Goal: Transaction & Acquisition: Purchase product/service

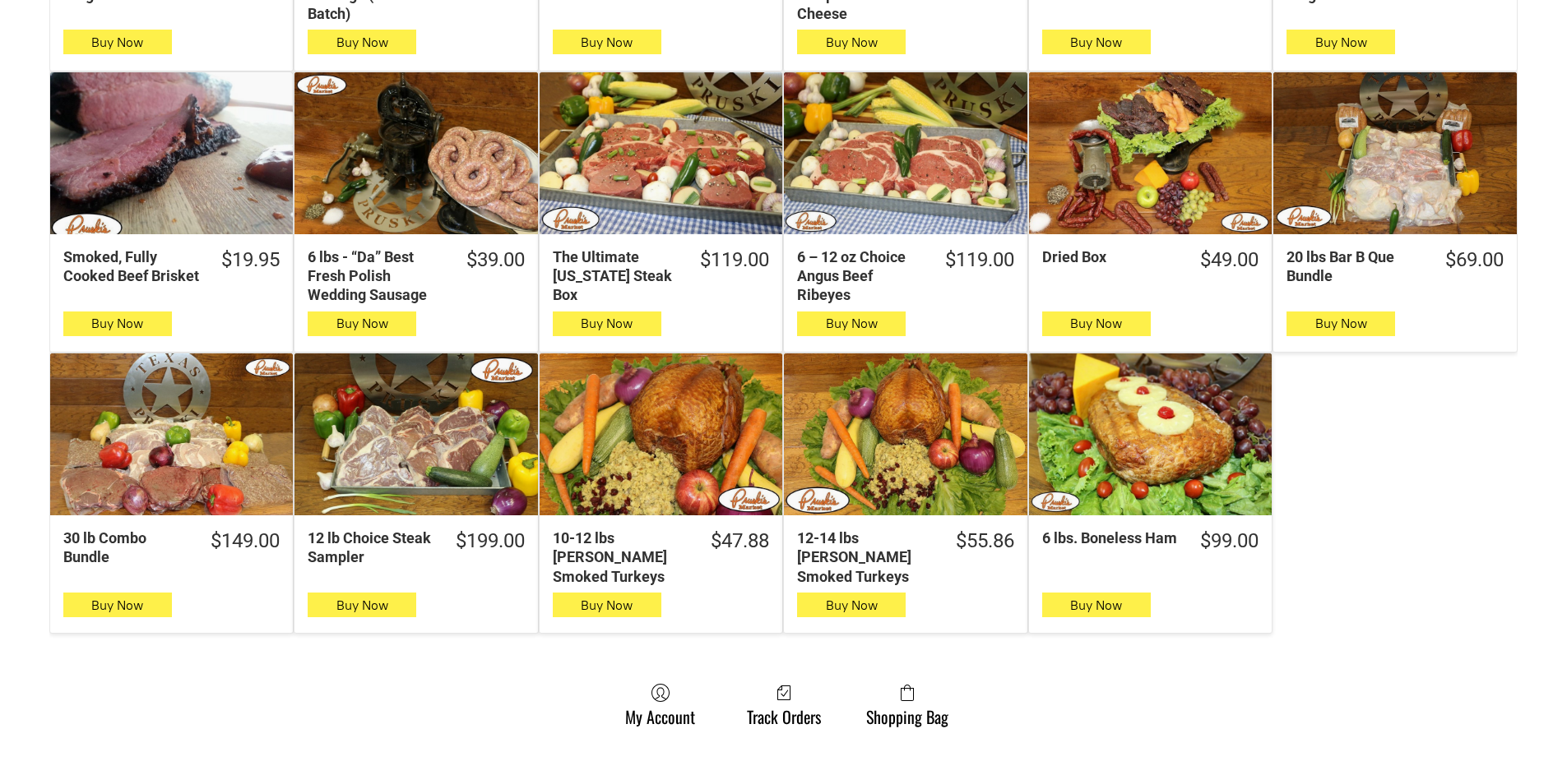
scroll to position [904, 0]
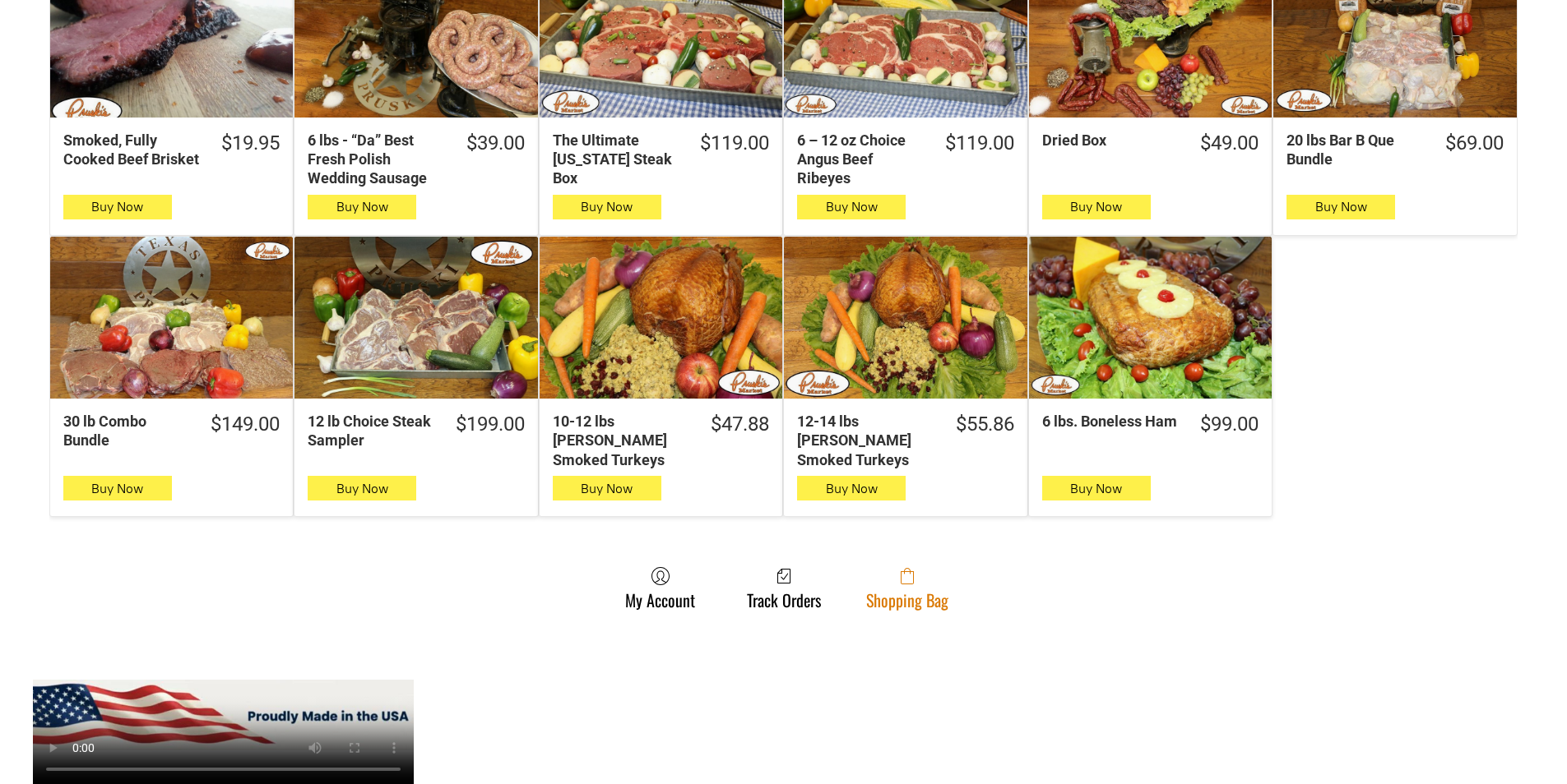
click at [919, 579] on link "Shopping Bag" at bounding box center [907, 588] width 99 height 44
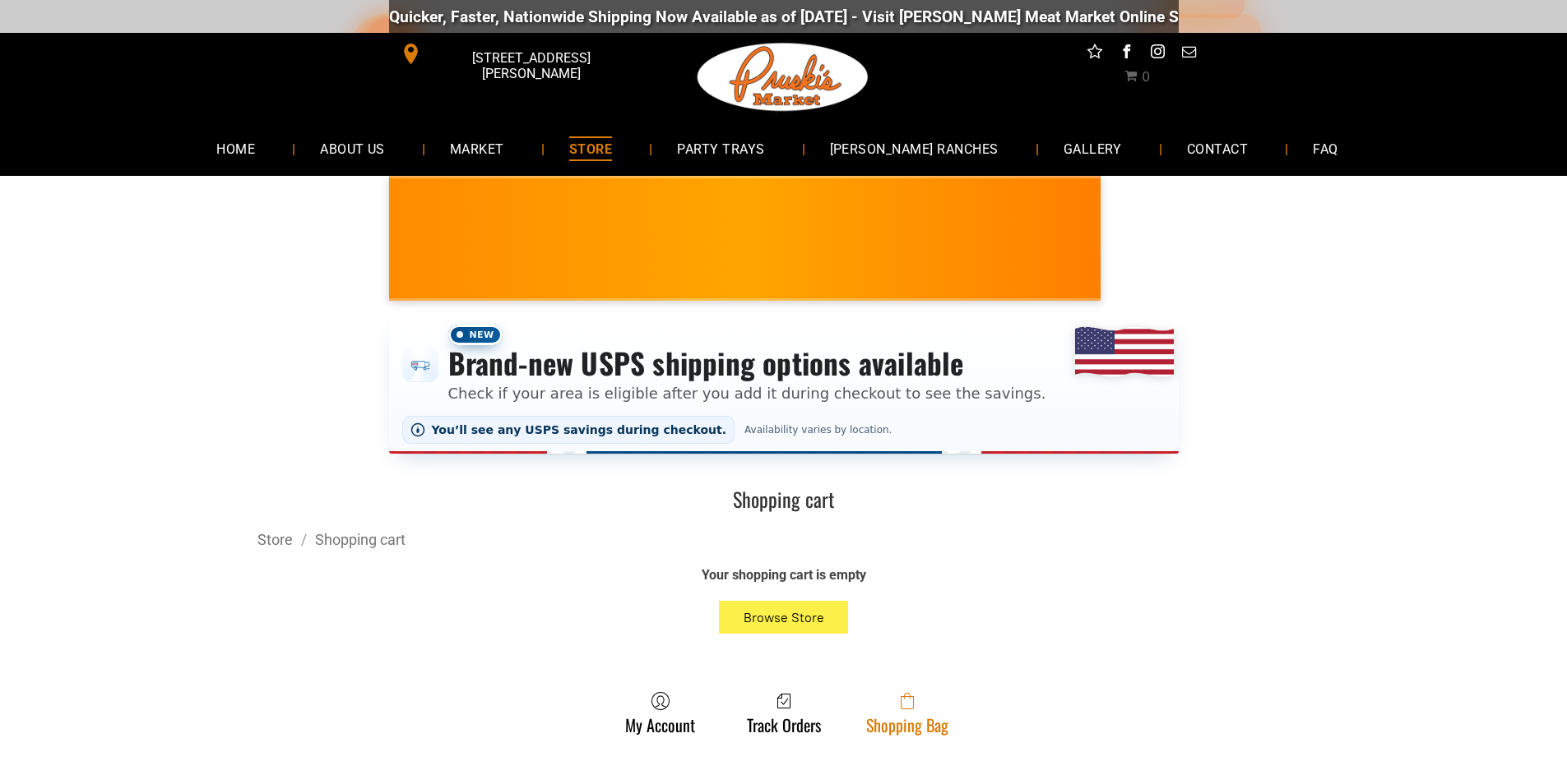
click at [940, 731] on link "Shopping Bag" at bounding box center [907, 713] width 99 height 44
click at [927, 723] on link "Shopping Bag" at bounding box center [907, 713] width 99 height 44
click at [914, 730] on link "Shopping Bag" at bounding box center [907, 713] width 99 height 44
